Goal: Information Seeking & Learning: Learn about a topic

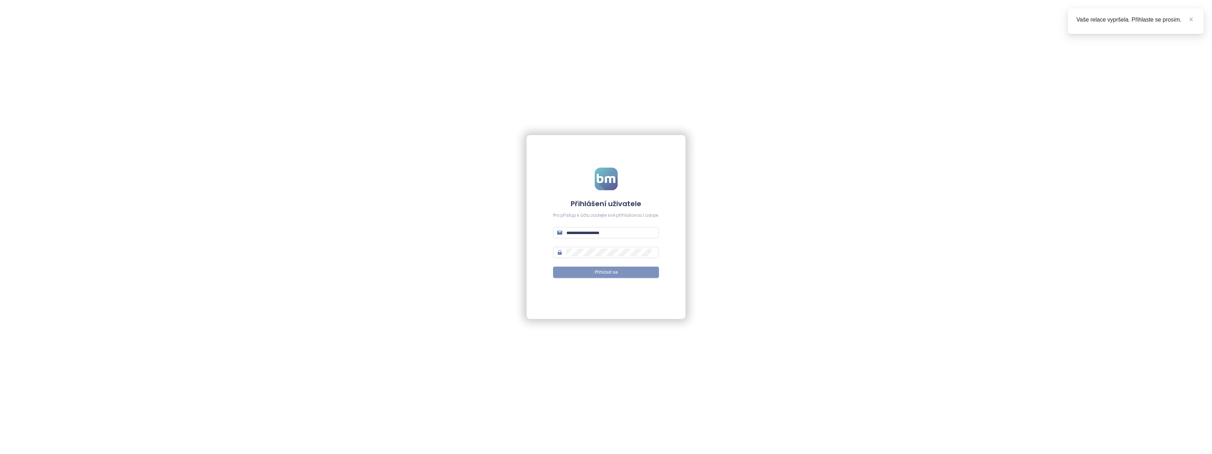
type input "**********"
click at [598, 270] on span "Přihlásit se" at bounding box center [606, 272] width 23 height 7
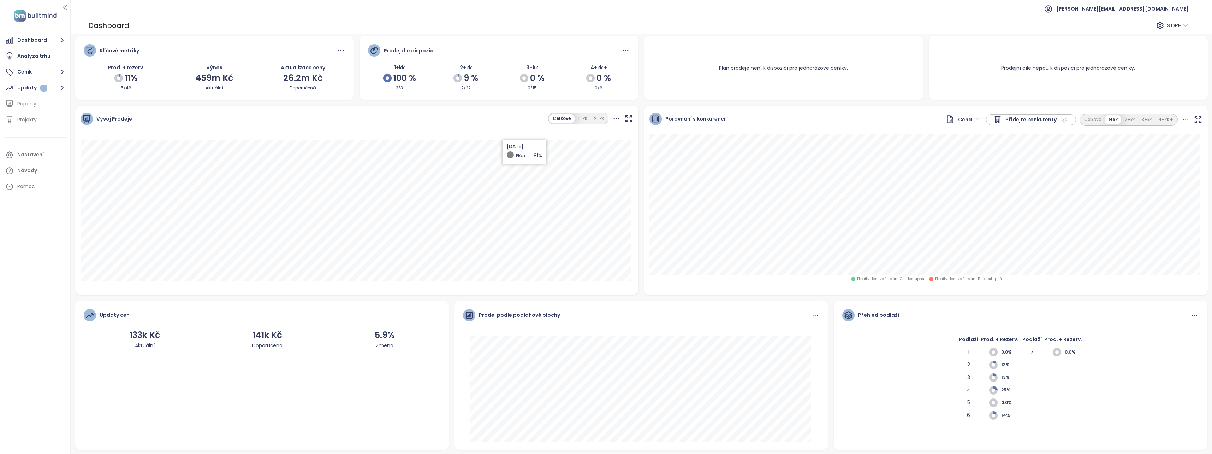
scroll to position [3, 0]
click at [23, 55] on div "Analýza trhu" at bounding box center [33, 56] width 33 height 9
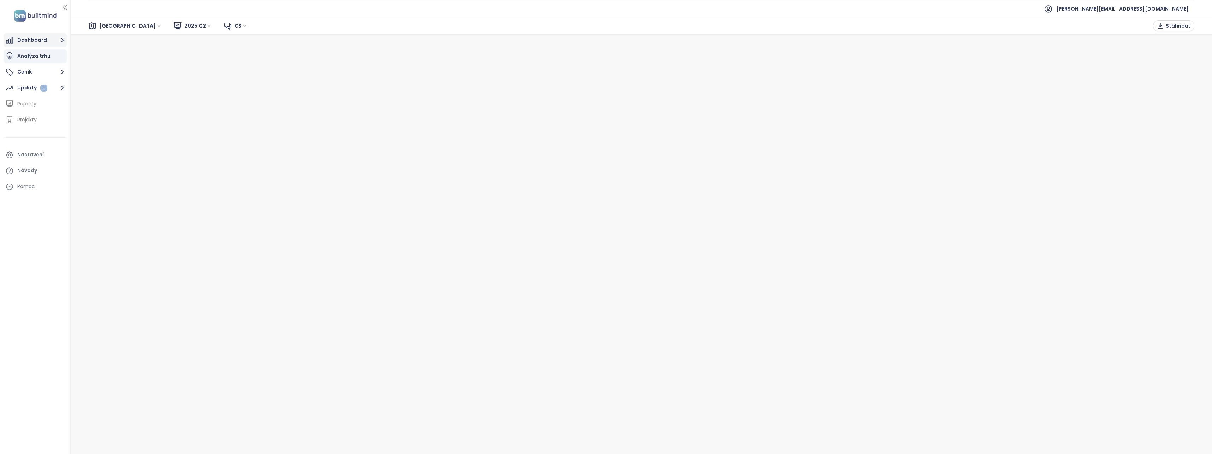
click at [34, 38] on button "Dashboard" at bounding box center [35, 40] width 63 height 14
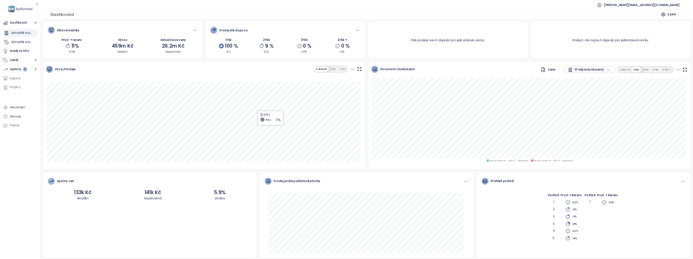
scroll to position [3, 0]
click at [52, 103] on button "Ceník" at bounding box center [35, 106] width 63 height 14
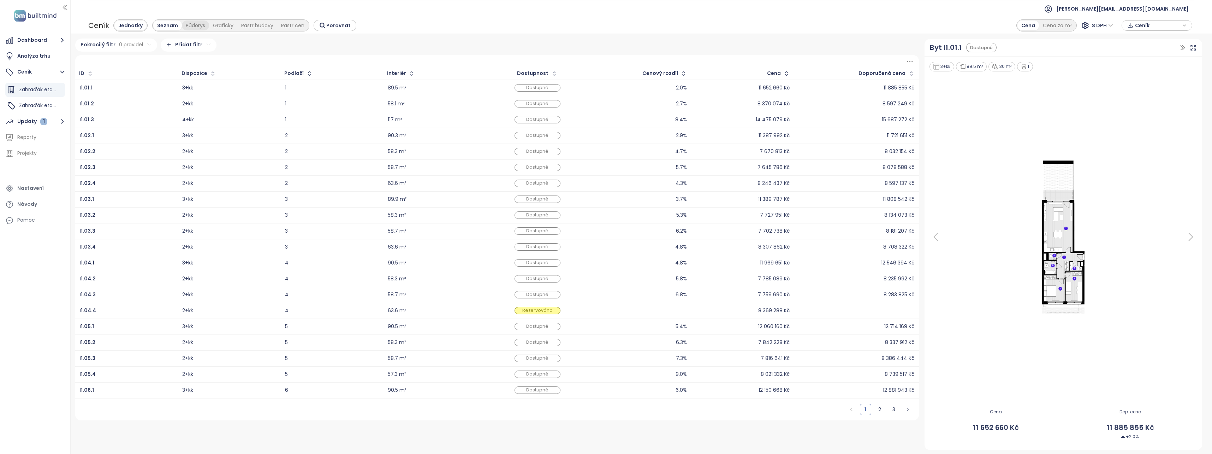
click at [194, 24] on div "Půdorys" at bounding box center [195, 25] width 27 height 10
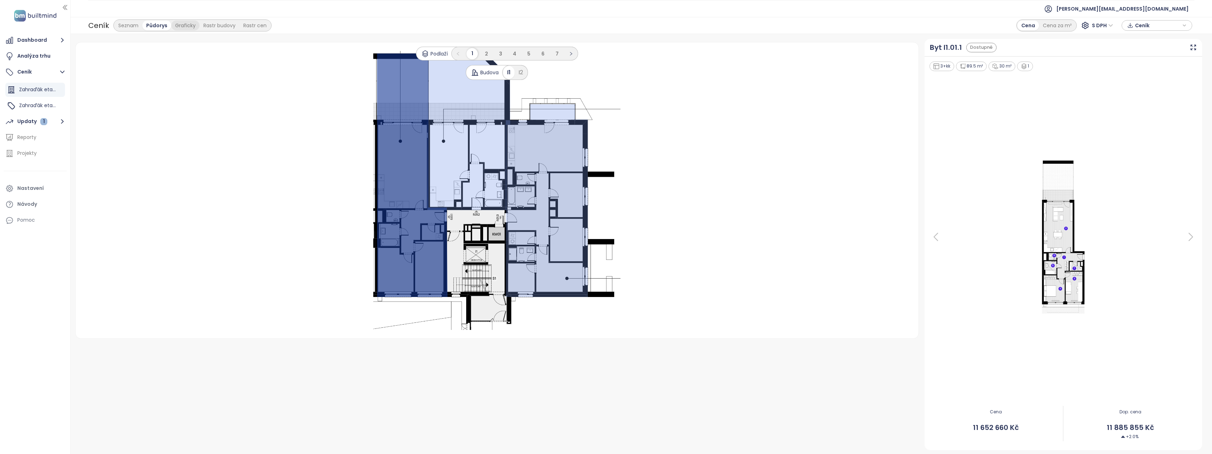
click at [181, 29] on div "Graficky" at bounding box center [185, 25] width 28 height 10
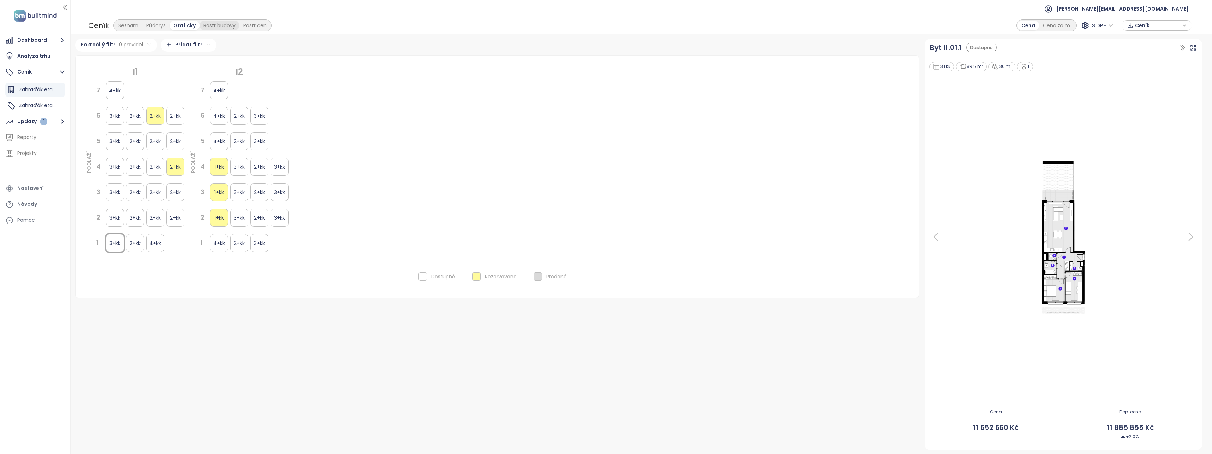
click at [213, 26] on div "Rastr budovy" at bounding box center [220, 25] width 40 height 10
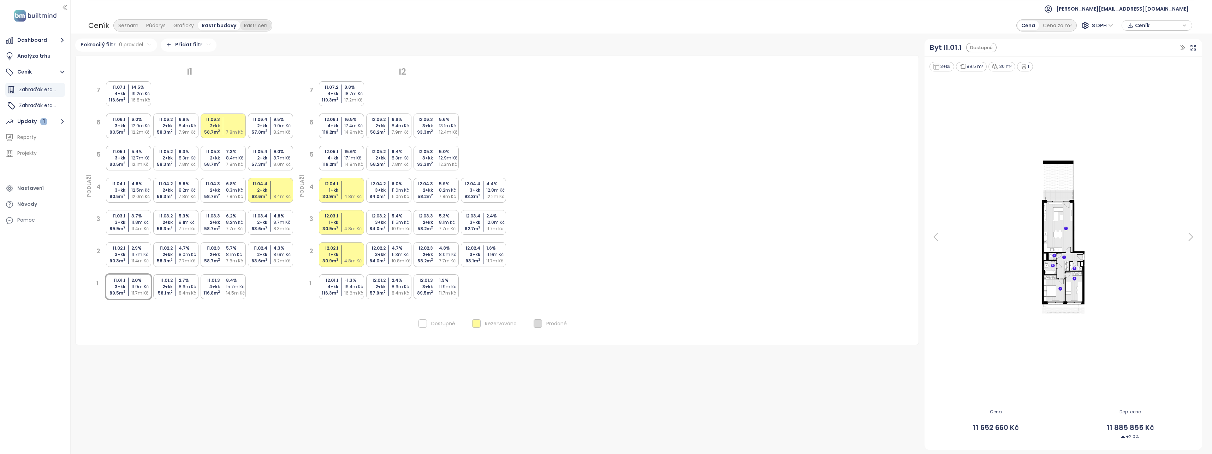
click at [250, 25] on div "Rastr cen" at bounding box center [255, 25] width 31 height 10
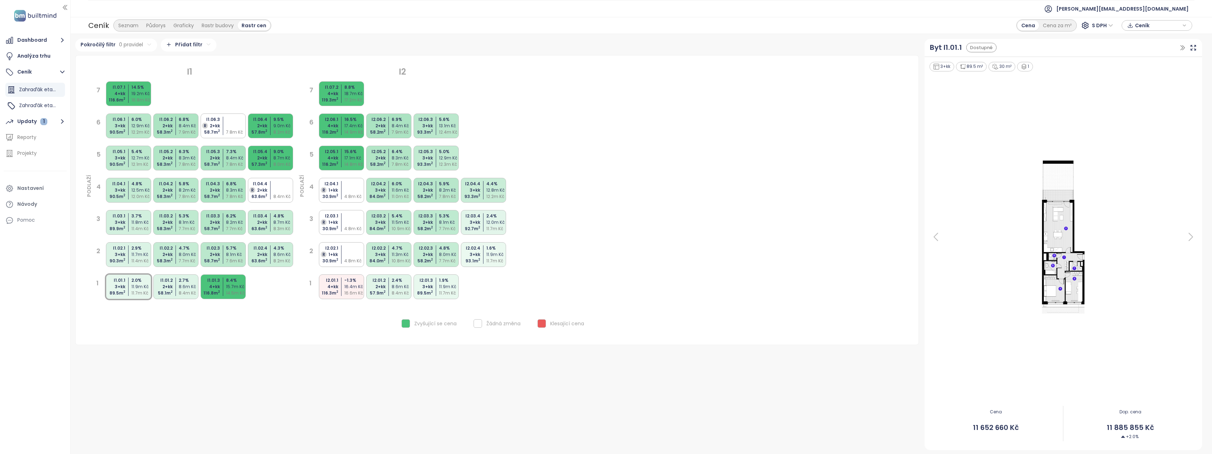
click at [345, 92] on div "18.7m Kč" at bounding box center [354, 93] width 21 height 6
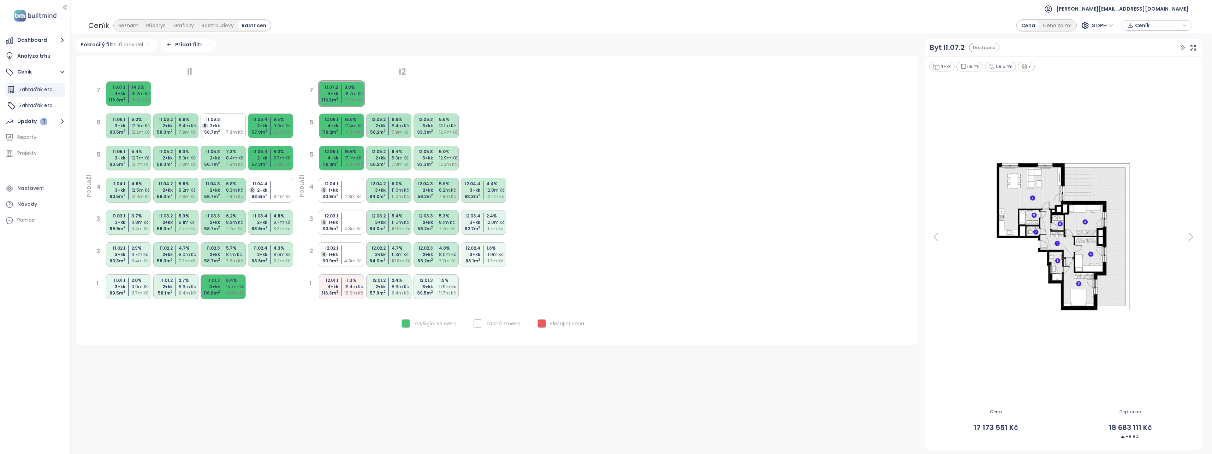
click at [267, 154] on div "I1.05.4" at bounding box center [257, 151] width 21 height 6
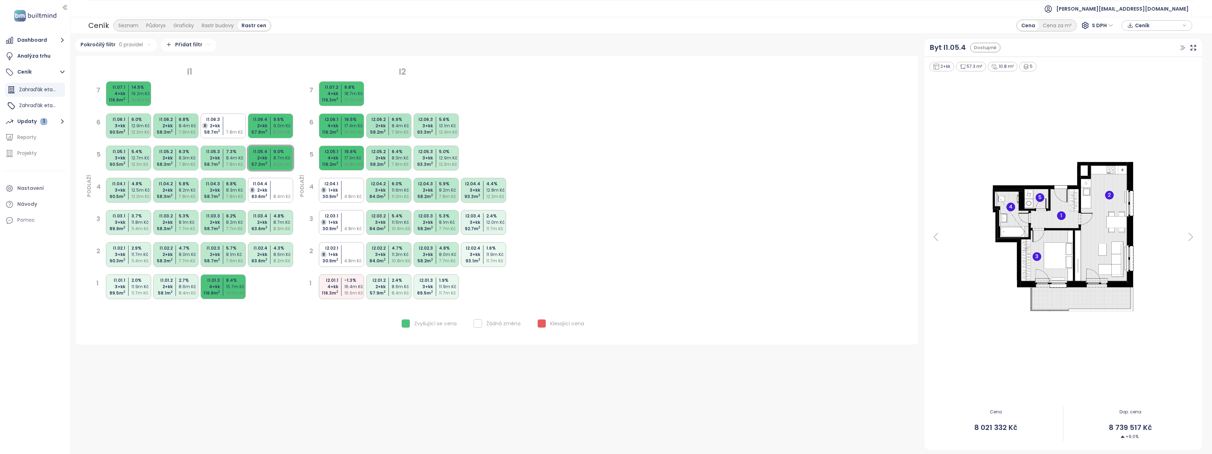
click at [387, 118] on div "I2.06.2 2+kk 58.2 m 2 6.9 % 8.4m Kč 7.9m Kč" at bounding box center [388, 125] width 45 height 25
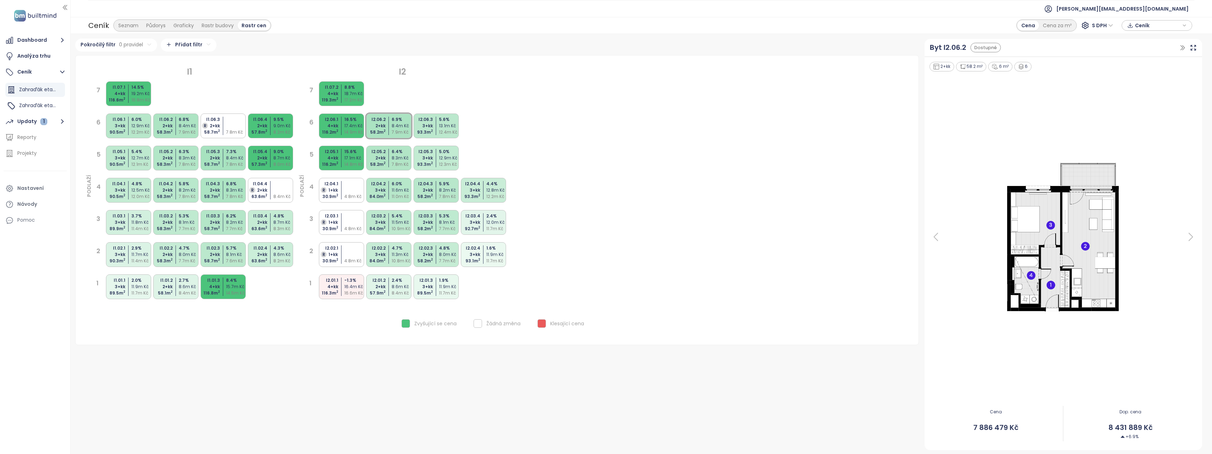
click at [347, 286] on div "16.4m Kč" at bounding box center [354, 286] width 21 height 6
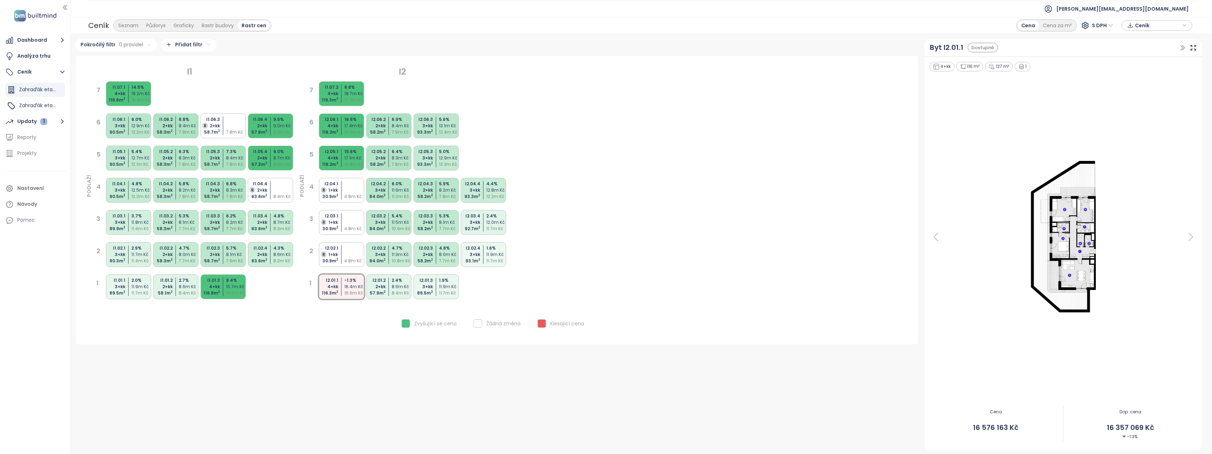
click at [381, 227] on div "84.0 m 2" at bounding box center [375, 228] width 21 height 6
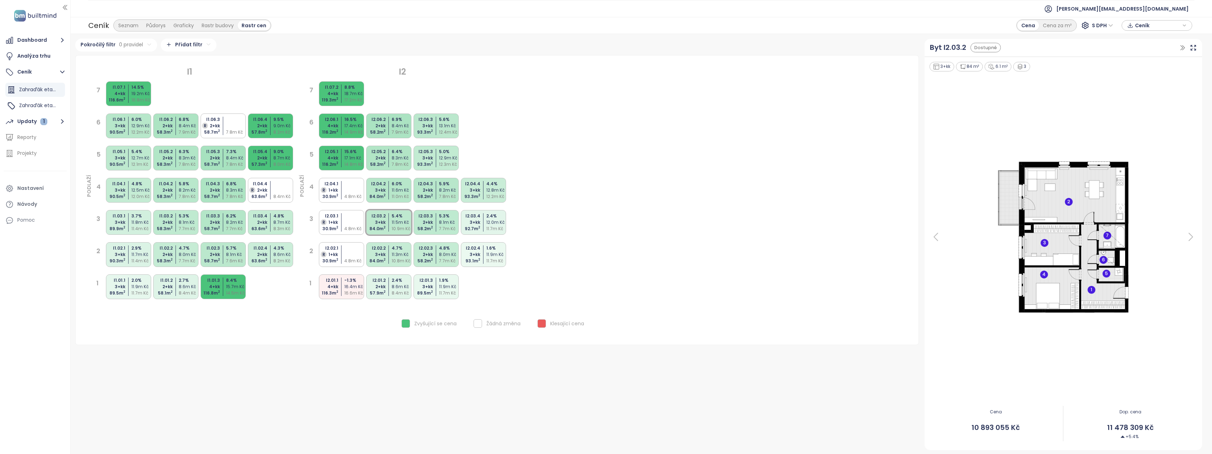
click at [339, 161] on div "I2.05.1 4+kk 116.2 m 2 15.6 % 17.1m Kč 14.8m Kč" at bounding box center [341, 158] width 45 height 25
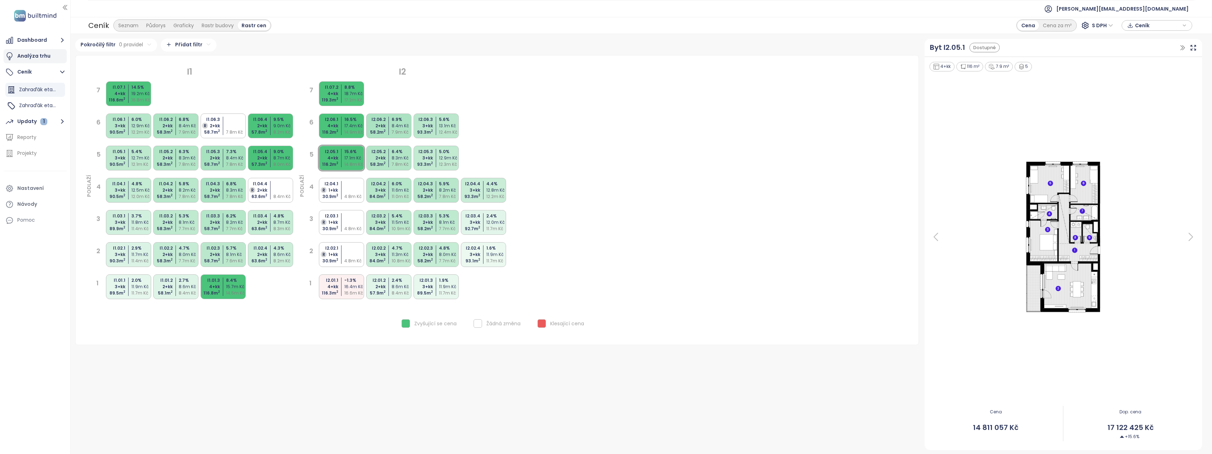
click at [34, 52] on div "Analýza trhu" at bounding box center [33, 56] width 33 height 9
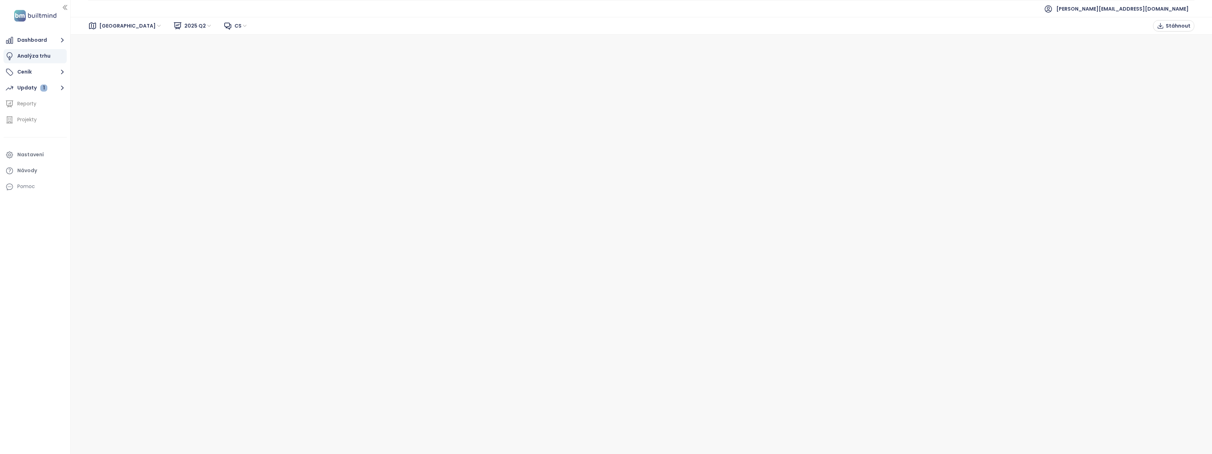
click at [184, 23] on span "2025 Q2" at bounding box center [198, 25] width 28 height 11
click at [149, 39] on div "2025 Q2" at bounding box center [154, 40] width 22 height 8
click at [109, 26] on span "[GEOGRAPHIC_DATA]" at bounding box center [130, 25] width 63 height 11
click at [110, 53] on div "[GEOGRAPHIC_DATA]" at bounding box center [130, 51] width 57 height 8
click at [184, 23] on span "2025 Q2" at bounding box center [198, 25] width 28 height 11
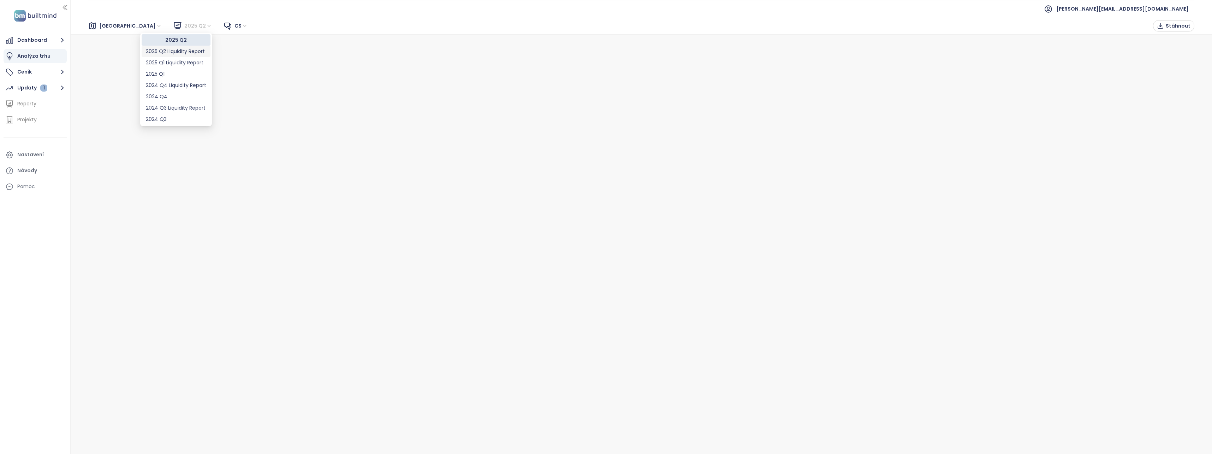
click at [175, 51] on div "2025 Q2 Liquidity Report" at bounding box center [176, 51] width 60 height 8
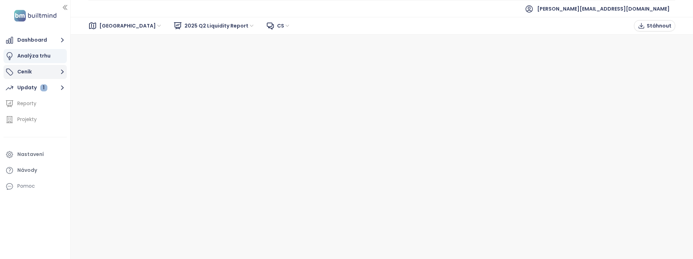
click at [22, 71] on button "Ceník" at bounding box center [35, 72] width 63 height 14
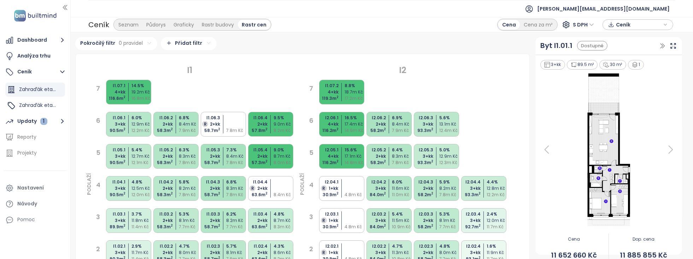
click at [120, 92] on div "4+kk" at bounding box center [115, 92] width 21 height 6
